Goal: Entertainment & Leisure: Consume media (video, audio)

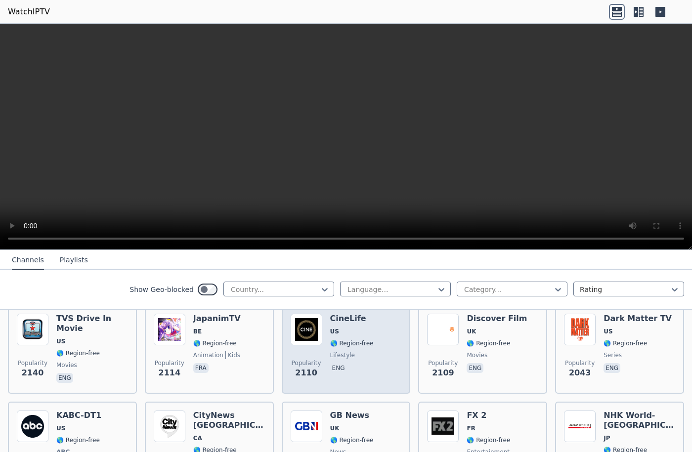
scroll to position [544, 0]
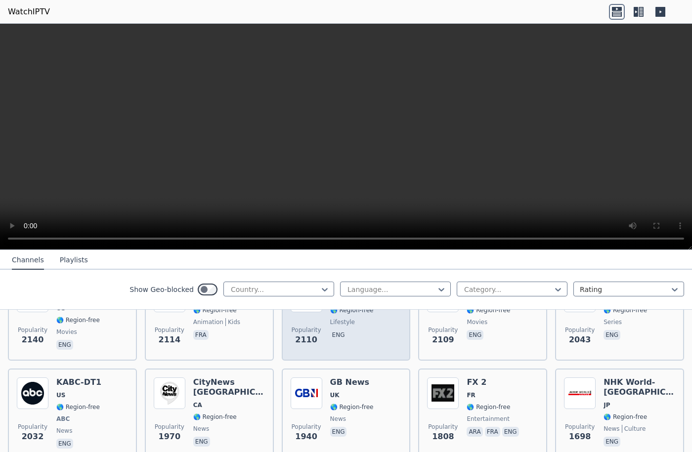
click at [343, 330] on span "eng" at bounding box center [352, 336] width 44 height 12
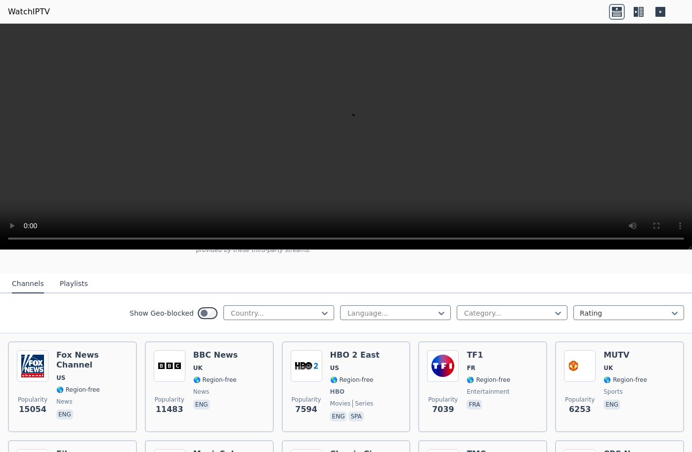
scroll to position [0, 0]
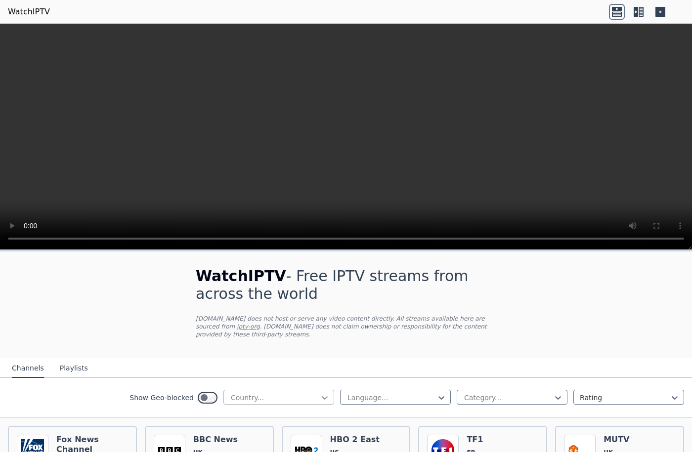
click at [320, 393] on icon at bounding box center [325, 398] width 10 height 10
click at [244, 446] on div "[GEOGRAPHIC_DATA]" at bounding box center [278, 455] width 111 height 18
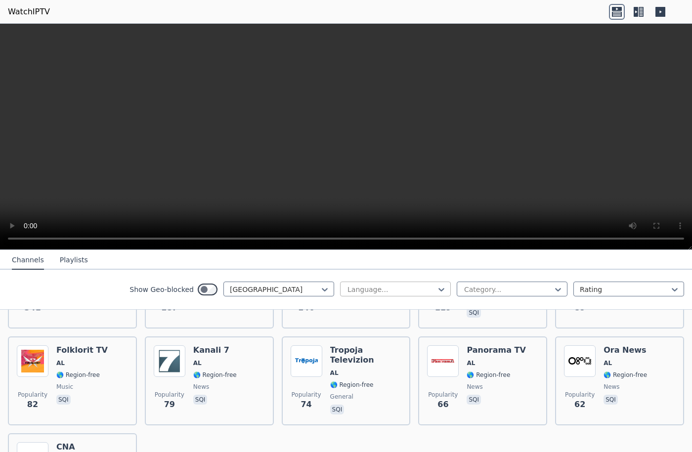
scroll to position [191, 0]
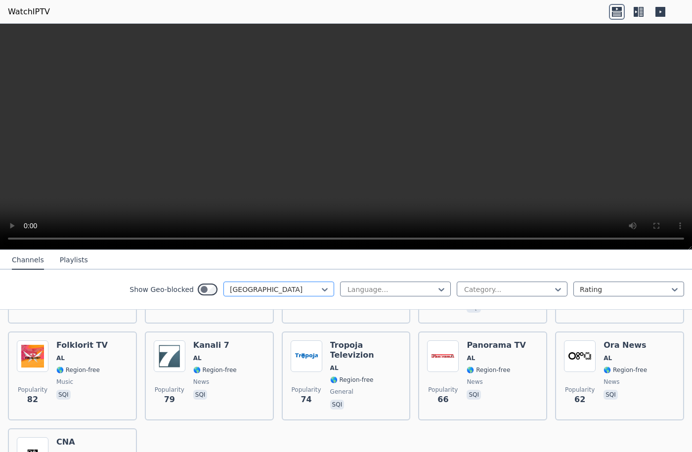
click at [322, 287] on div "[GEOGRAPHIC_DATA]" at bounding box center [278, 289] width 111 height 15
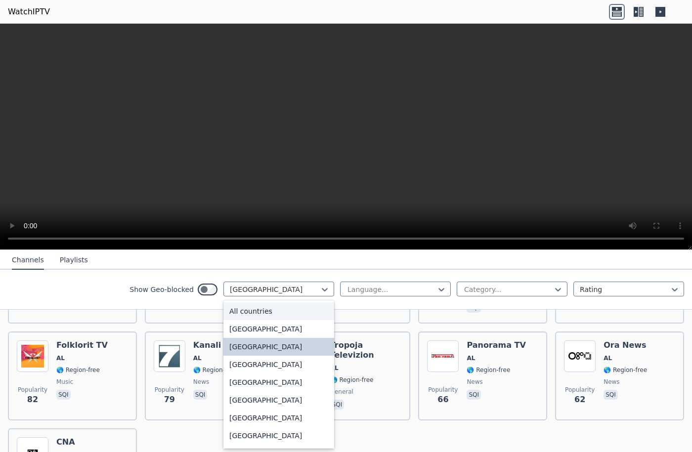
click at [266, 312] on div "All countries" at bounding box center [278, 312] width 111 height 18
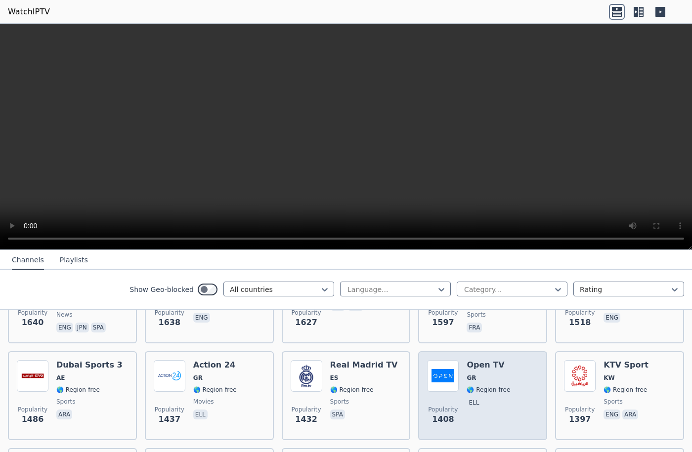
scroll to position [785, 0]
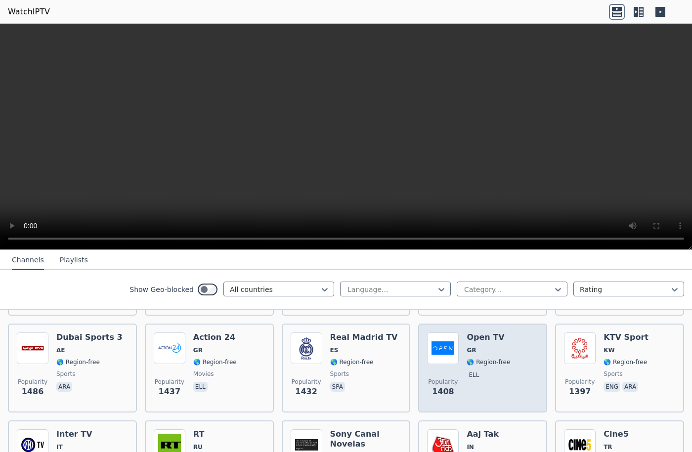
click at [468, 348] on div "Open TV GR 🌎 Region-free ell" at bounding box center [489, 368] width 44 height 71
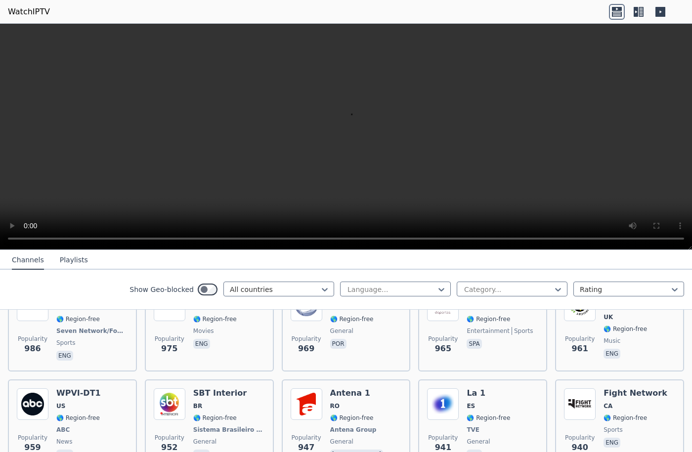
scroll to position [1477, 0]
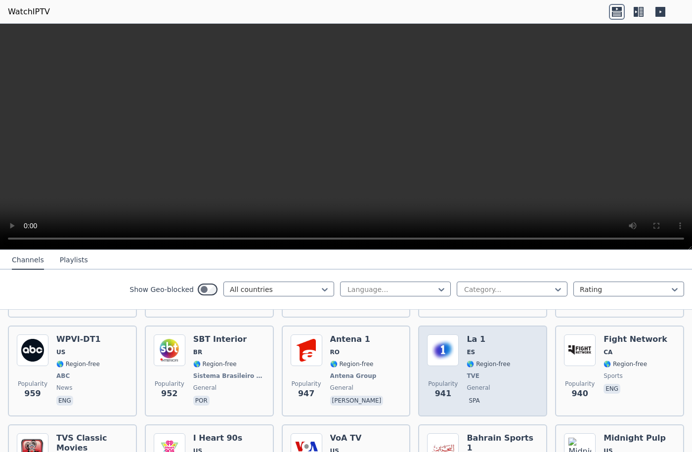
click at [473, 342] on div "La 1 ES 🌎 Region-free TVE general spa" at bounding box center [489, 371] width 44 height 73
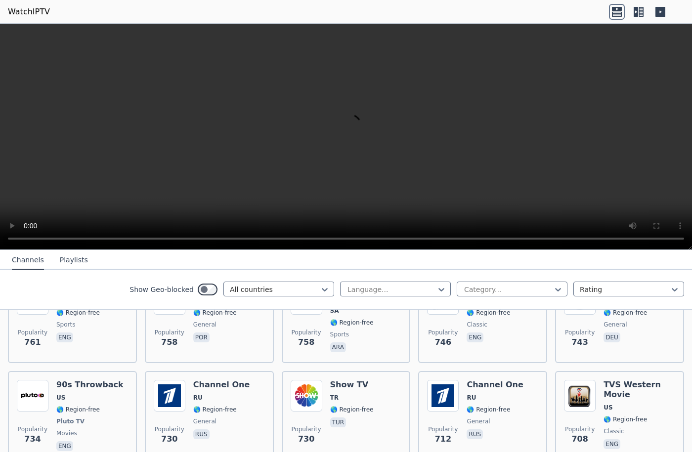
scroll to position [2466, 0]
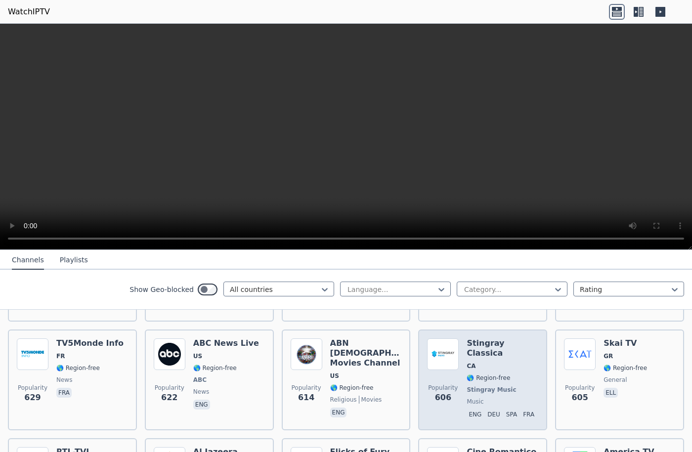
click at [480, 374] on span "🌎 Region-free" at bounding box center [489, 378] width 44 height 8
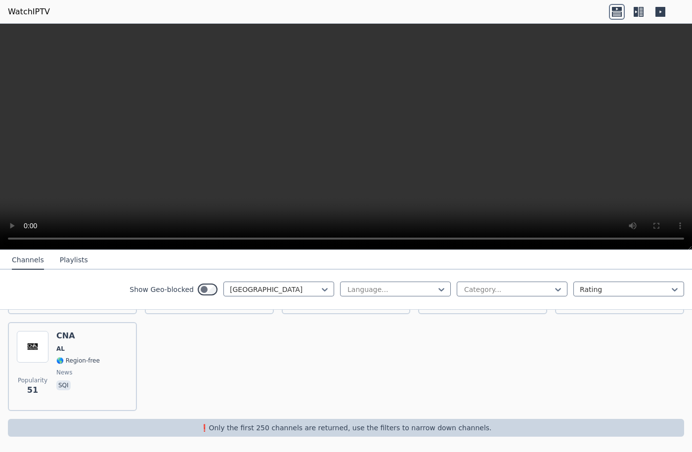
scroll to position [290, 0]
